Goal: Task Accomplishment & Management: Manage account settings

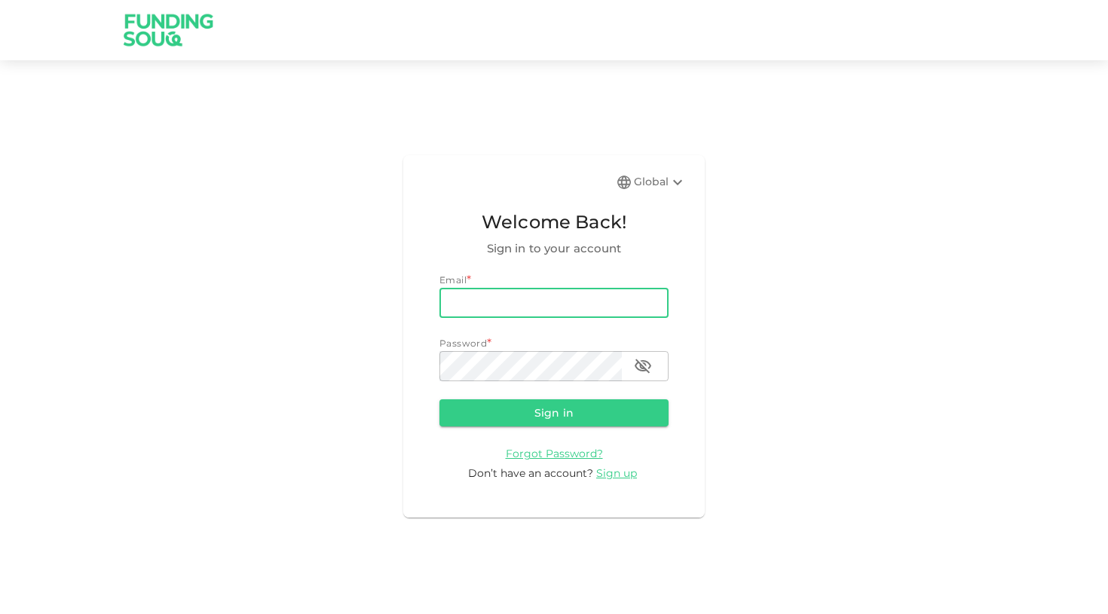
click at [598, 314] on input "email" at bounding box center [553, 303] width 229 height 30
click at [0, 613] on com-1password-button at bounding box center [0, 614] width 0 height 0
type input "[PERSON_NAME][EMAIL_ADDRESS][DOMAIN_NAME]"
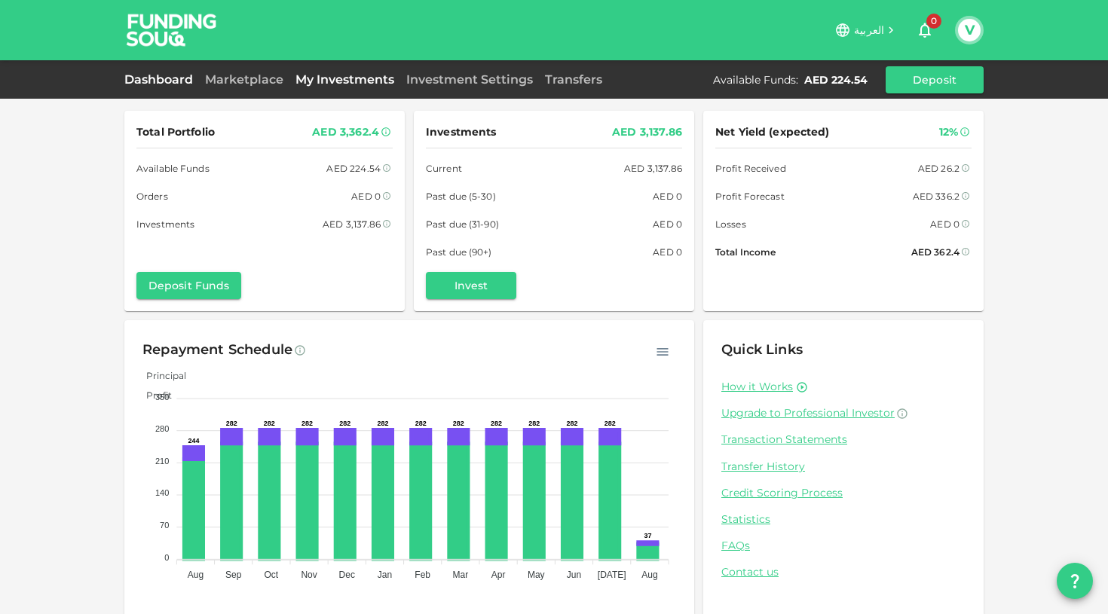
click at [318, 86] on link "My Investments" at bounding box center [344, 79] width 111 height 14
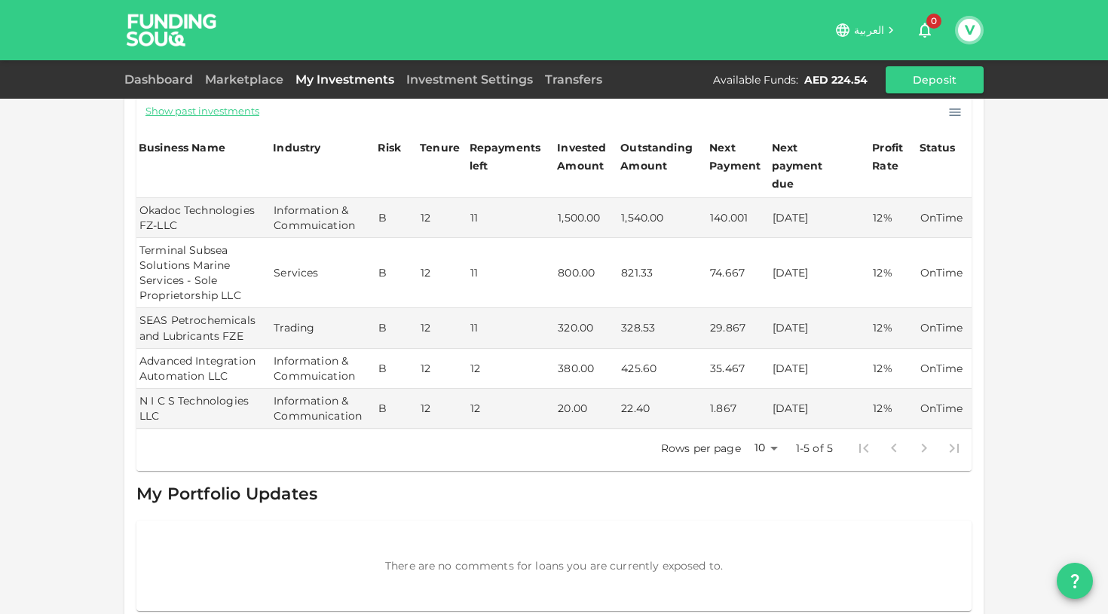
scroll to position [133, 0]
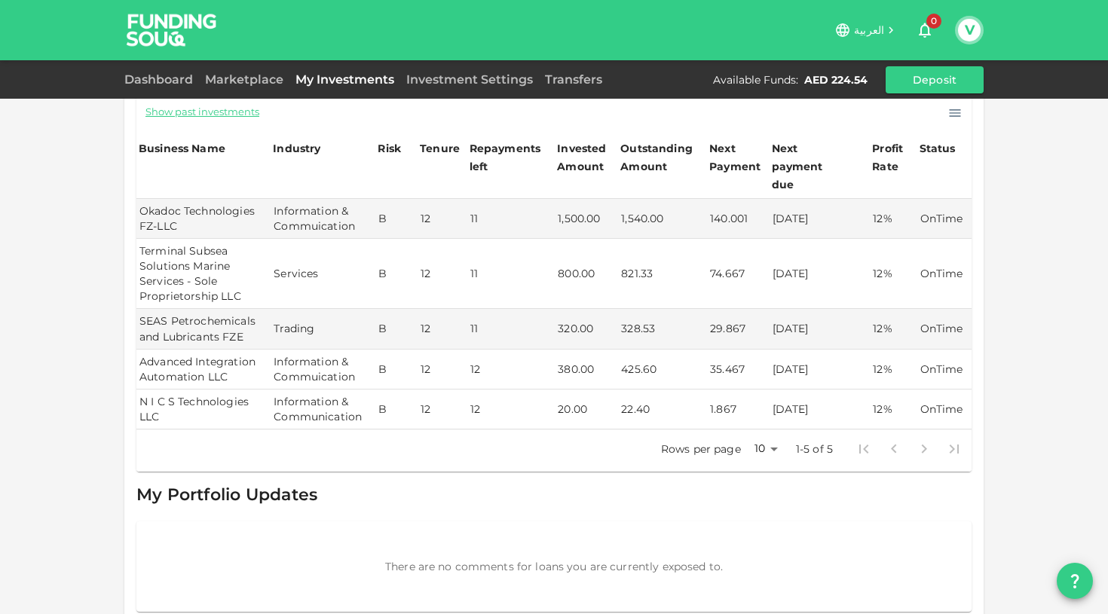
click at [219, 390] on td "N I C S Technologies LLC" at bounding box center [203, 410] width 134 height 40
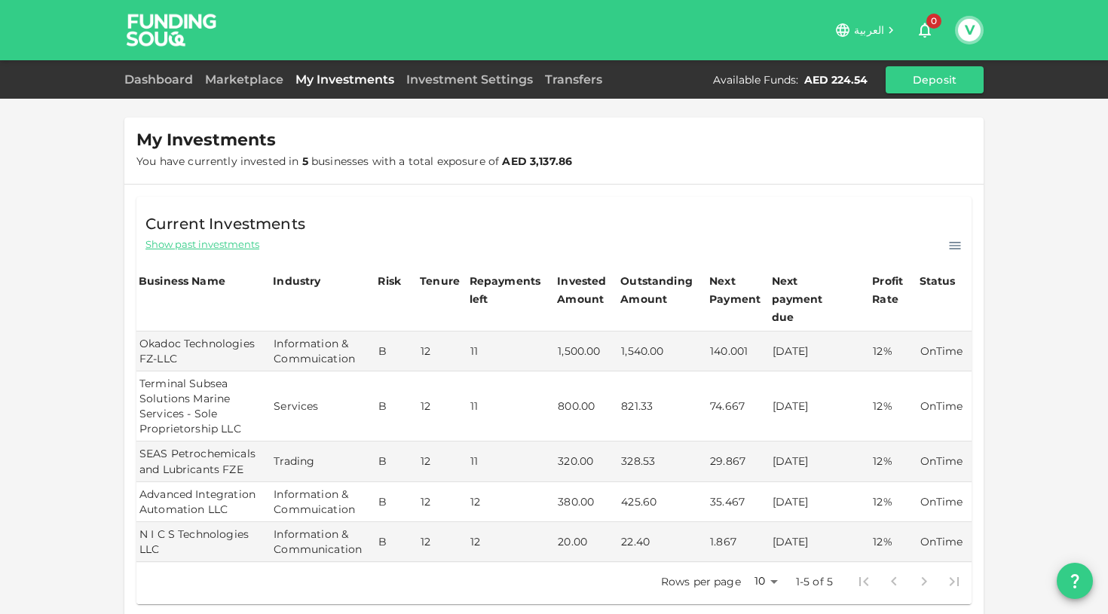
scroll to position [0, 0]
click at [254, 83] on link "Marketplace" at bounding box center [244, 79] width 90 height 14
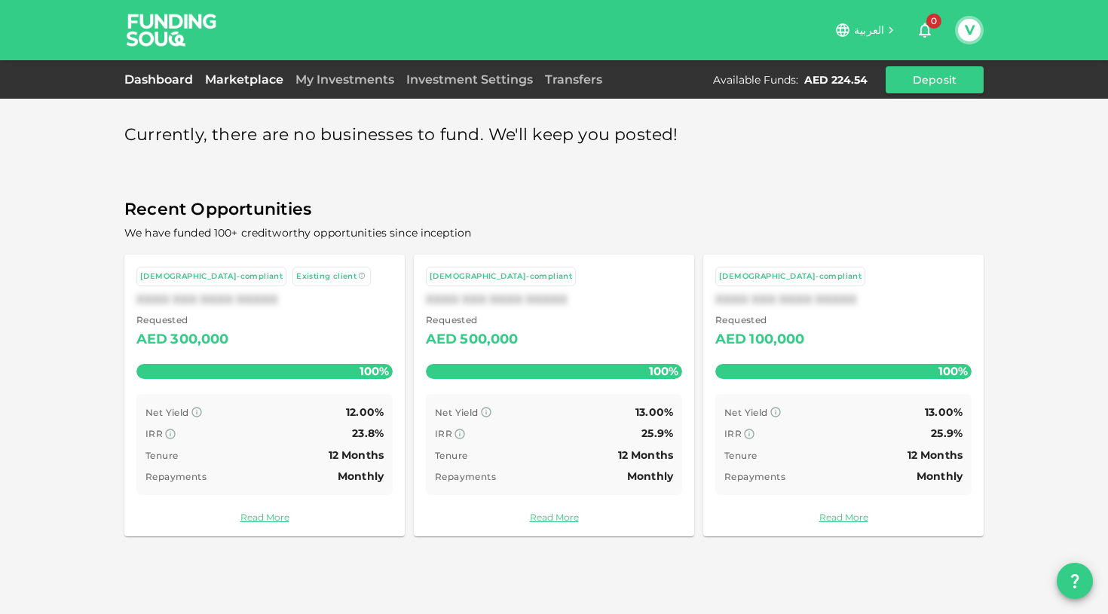
click at [172, 74] on link "Dashboard" at bounding box center [161, 79] width 75 height 14
